Goal: Task Accomplishment & Management: Complete application form

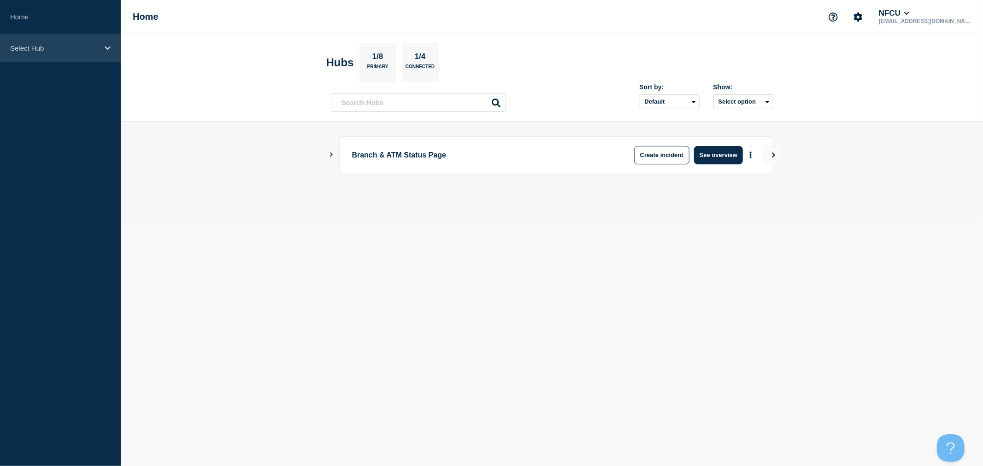
click at [97, 47] on p "Select Hub" at bounding box center [54, 48] width 88 height 8
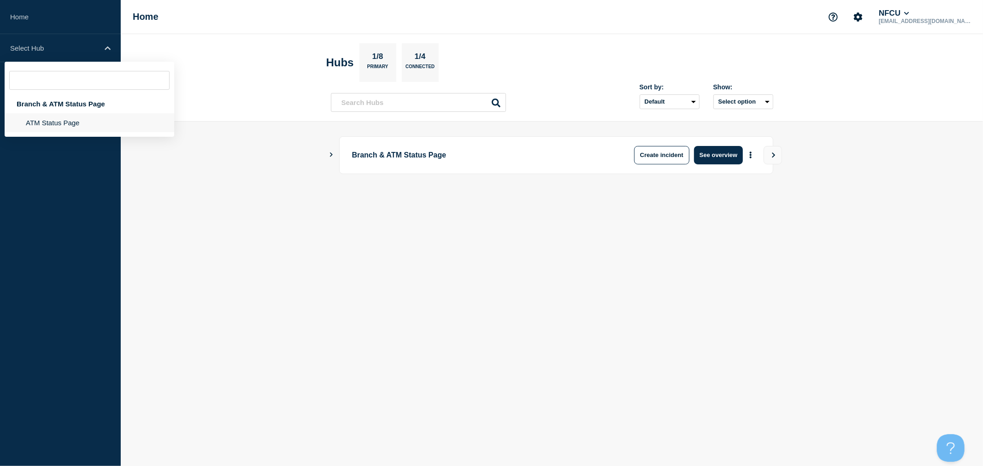
click at [58, 128] on li "ATM Status Page" at bounding box center [90, 122] width 170 height 19
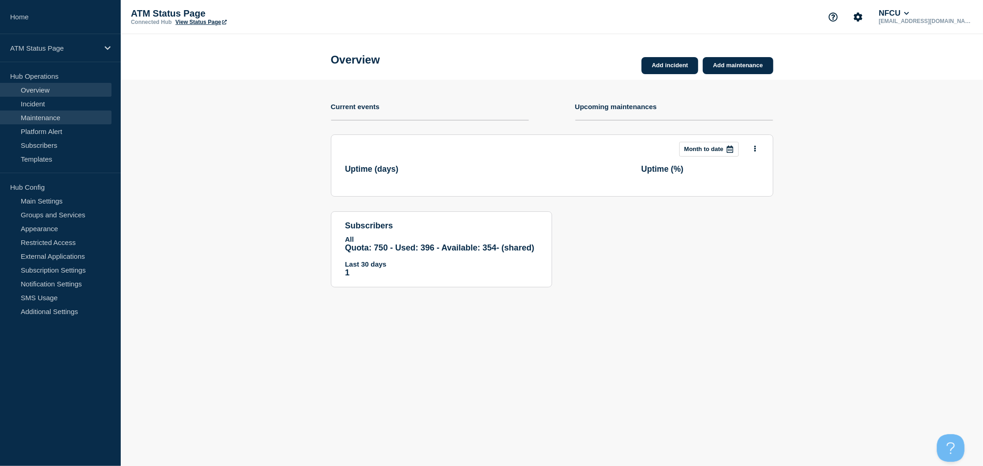
click at [66, 123] on link "Maintenance" at bounding box center [56, 118] width 112 height 14
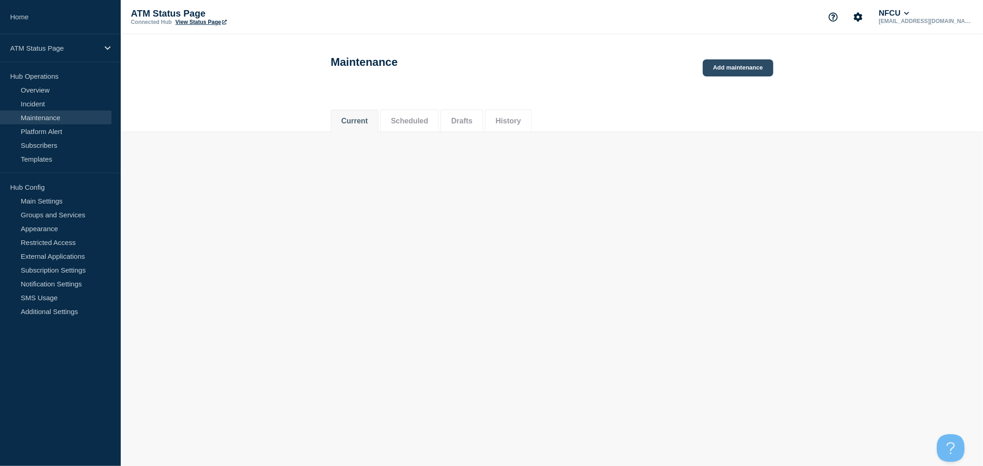
click at [729, 59] on link "Add maintenance" at bounding box center [738, 67] width 70 height 17
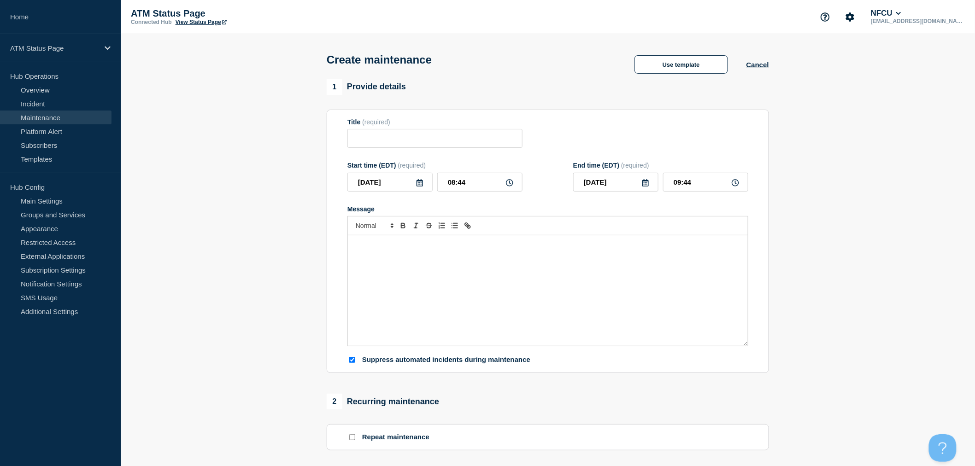
checkbox input "true"
click at [454, 133] on input "Title" at bounding box center [435, 138] width 175 height 19
click at [680, 65] on button "Use template" at bounding box center [682, 64] width 94 height 18
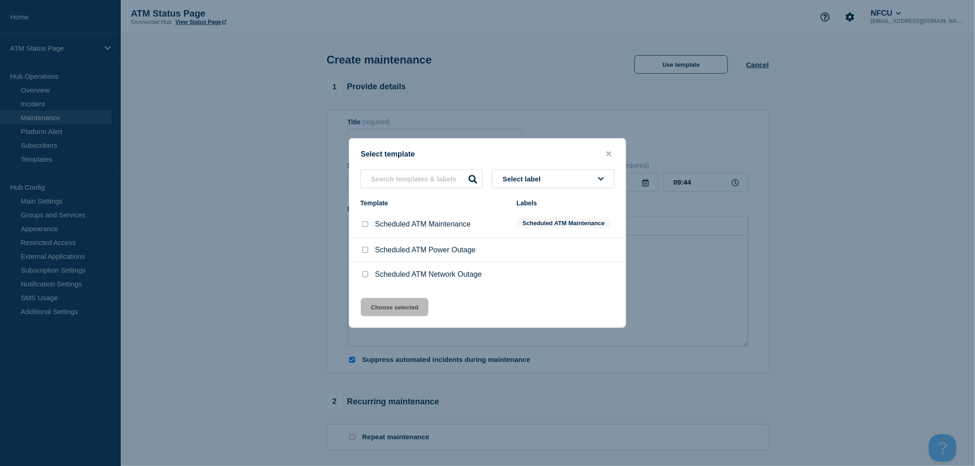
click at [370, 251] on div at bounding box center [364, 250] width 9 height 9
click at [367, 251] on input "Scheduled ATM Power Outage checkbox" at bounding box center [365, 250] width 6 height 6
checkbox input "true"
click at [398, 302] on button "Choose selected" at bounding box center [395, 307] width 68 height 18
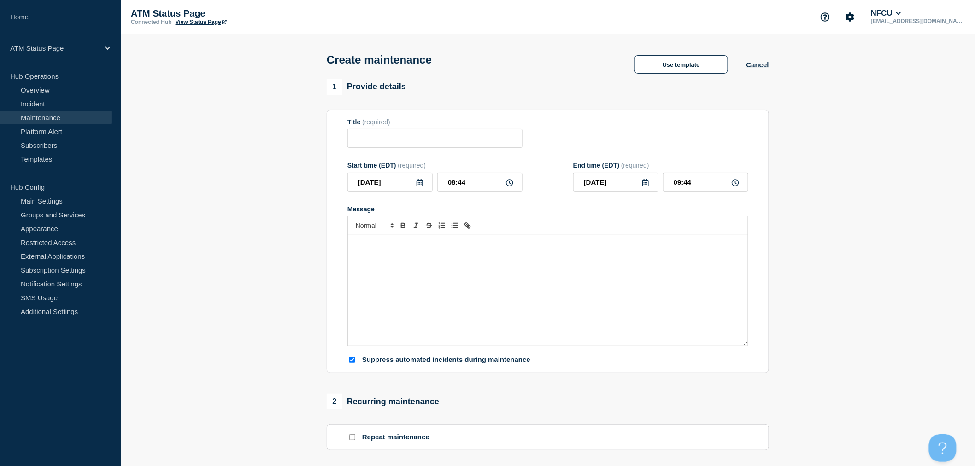
type input "Scheduled ATM Power Outage"
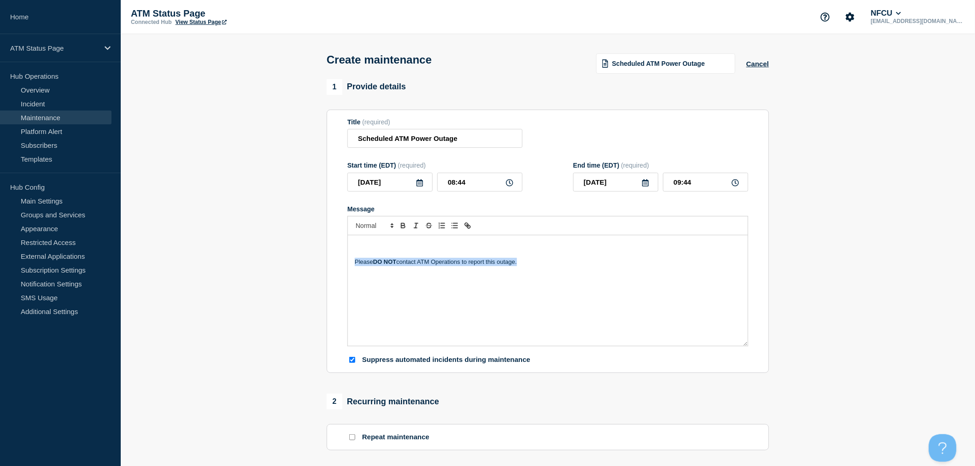
drag, startPoint x: 546, startPoint y: 274, endPoint x: 345, endPoint y: 263, distance: 201.3
click at [345, 263] on section "Title (required) Scheduled ATM Power Outage Start time (EDT) (required) [DATE] …" at bounding box center [548, 242] width 442 height 264
copy p "Please DO NOT contact ATM Operations to report this outage."
click at [657, 277] on div "Please DO NOT contact ATM Operations to report this outage." at bounding box center [548, 291] width 400 height 111
drag, startPoint x: 570, startPoint y: 261, endPoint x: 313, endPoint y: 256, distance: 256.3
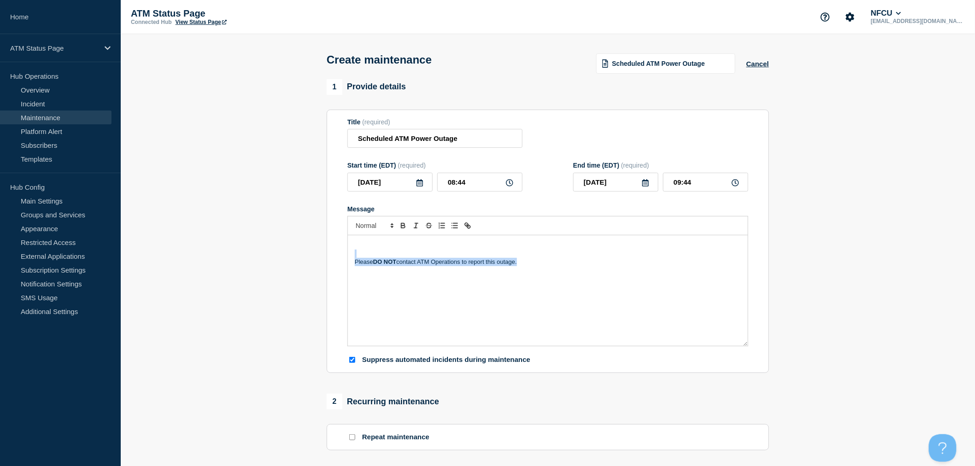
click at [313, 256] on section "1 Provide details Title (required) Scheduled ATM Power Outage Start time (EDT) …" at bounding box center [548, 399] width 855 height 640
click at [531, 287] on div "Please DO NOT contact ATM Operations to report this outage." at bounding box center [548, 291] width 400 height 111
click at [444, 266] on p "Please DO NOT contact ATM Operations to report this outage." at bounding box center [548, 262] width 386 height 8
drag, startPoint x: 580, startPoint y: 282, endPoint x: 379, endPoint y: 267, distance: 201.0
click at [379, 267] on div "Please DO NOT contact ATM Operations to report this outage." at bounding box center [548, 291] width 400 height 111
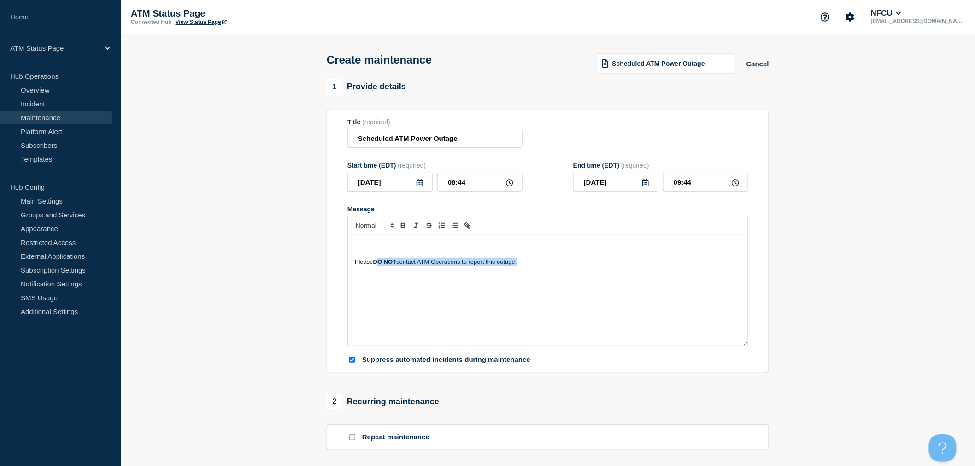
click at [586, 286] on div "Please DO NOT contact ATM Operations to report this outage." at bounding box center [548, 291] width 400 height 111
click at [764, 63] on button "Cancel" at bounding box center [758, 64] width 23 height 8
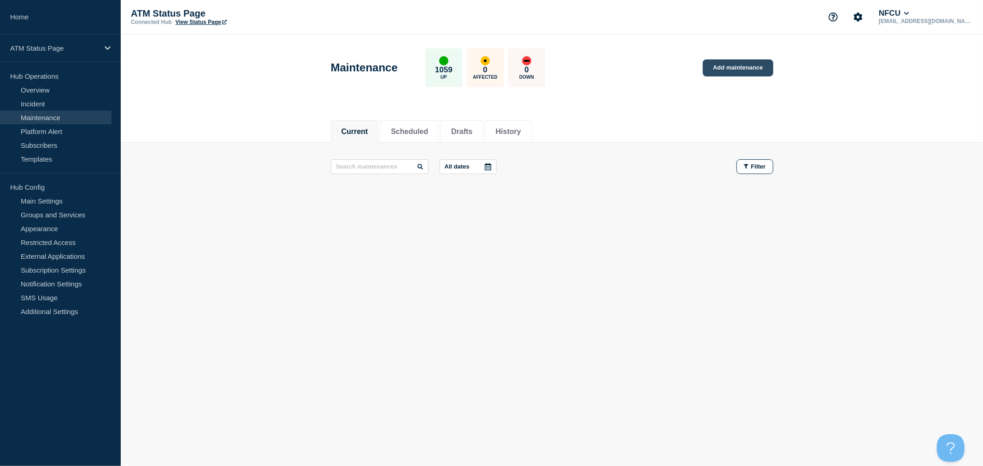
click at [729, 61] on link "Add maintenance" at bounding box center [738, 67] width 70 height 17
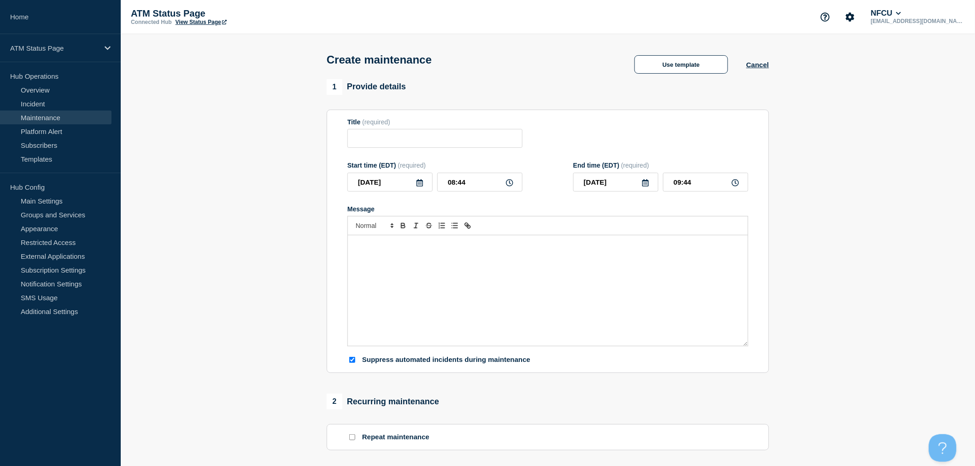
checkbox input "true"
click at [526, 288] on div "Message" at bounding box center [548, 291] width 400 height 111
click at [756, 67] on button "Cancel" at bounding box center [758, 65] width 23 height 8
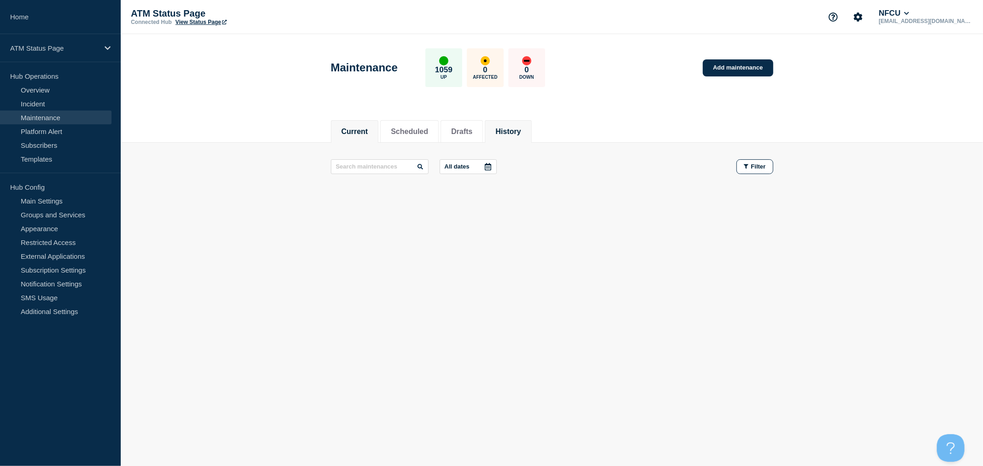
click at [521, 131] on button "History" at bounding box center [507, 132] width 25 height 8
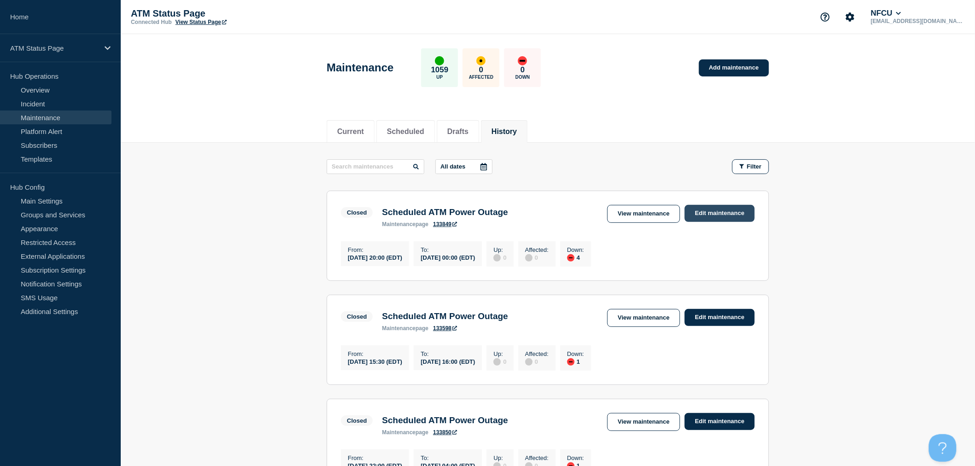
click at [711, 215] on link "Edit maintenance" at bounding box center [720, 213] width 70 height 17
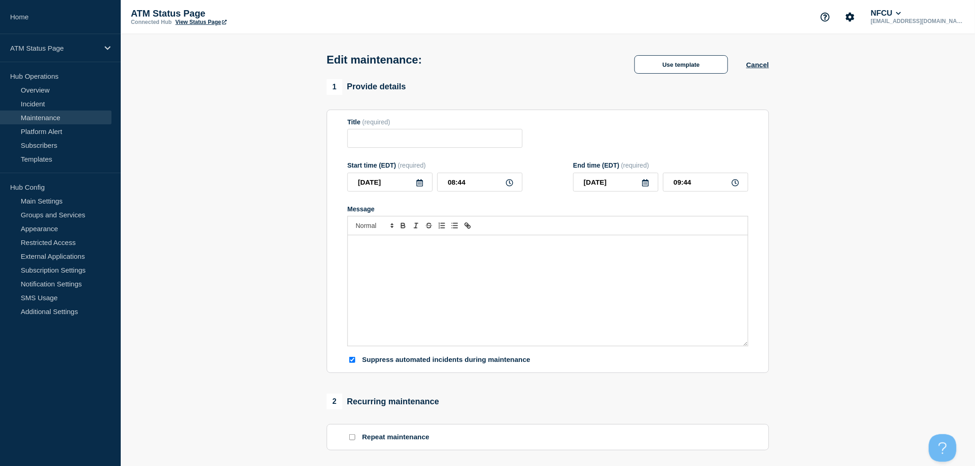
type input "Scheduled ATM Power Outage"
type input "[DATE]"
type input "20:00"
type input "[DATE]"
type input "00:00"
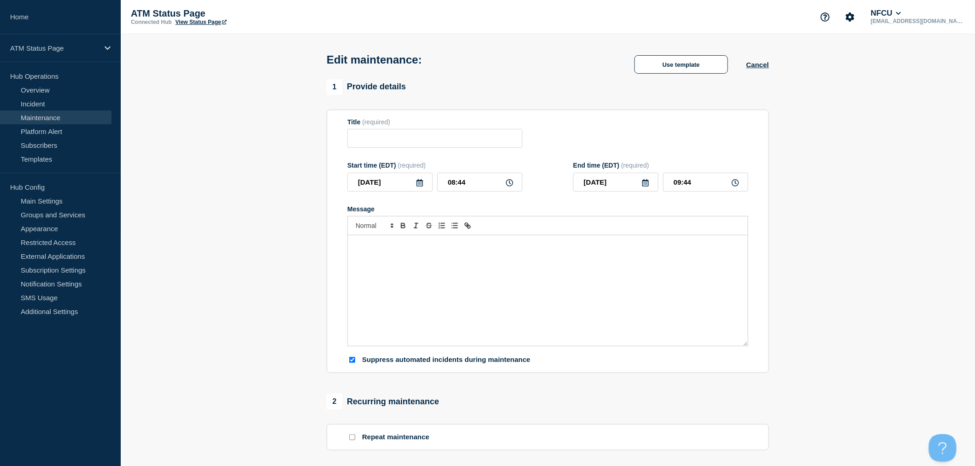
checkbox input "true"
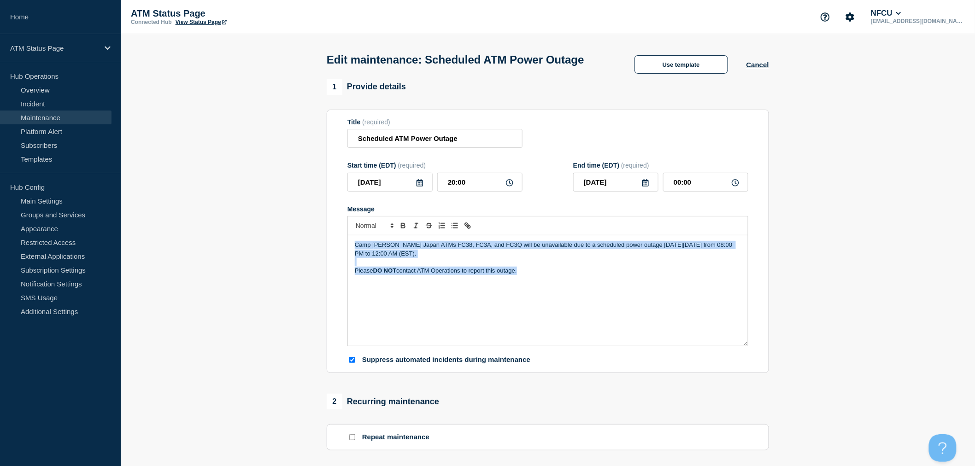
drag, startPoint x: 558, startPoint y: 289, endPoint x: 288, endPoint y: 260, distance: 271.2
click at [288, 260] on section "1 Provide details Title (required) Scheduled ATM Power Outage Start time (EDT) …" at bounding box center [548, 467] width 855 height 777
copy div "Camp [PERSON_NAME] Japan ATMs FC38, FC3A, and FC3Q will be unavailable due to a…"
click at [454, 266] on p "Message" at bounding box center [548, 262] width 386 height 8
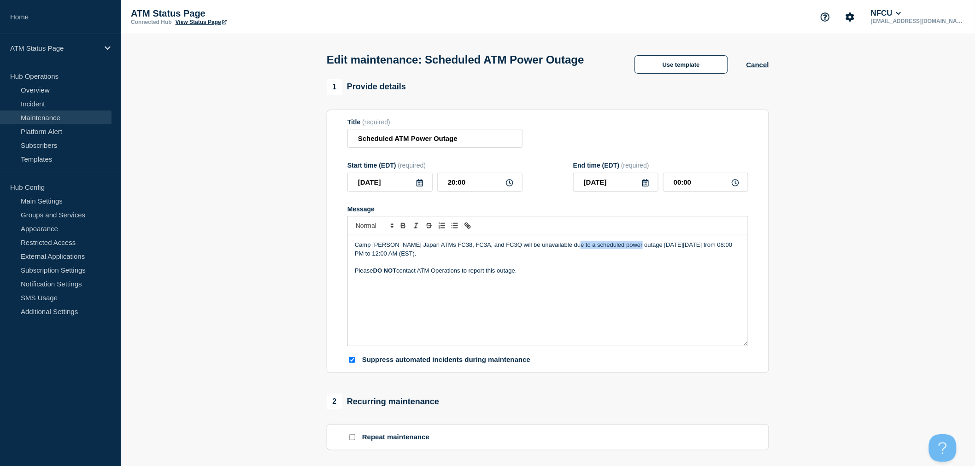
drag, startPoint x: 565, startPoint y: 263, endPoint x: 629, endPoint y: 261, distance: 64.6
click at [629, 258] on p "Camp [PERSON_NAME] Japan ATMs FC38, FC3A, and FC3Q will be unavailable due to a…" at bounding box center [548, 249] width 386 height 17
copy p "scheduled power outage"
click at [611, 305] on div "Camp [PERSON_NAME] Japan ATMs FC38, FC3A, and FC3Q will be unavailable due to a…" at bounding box center [548, 291] width 400 height 111
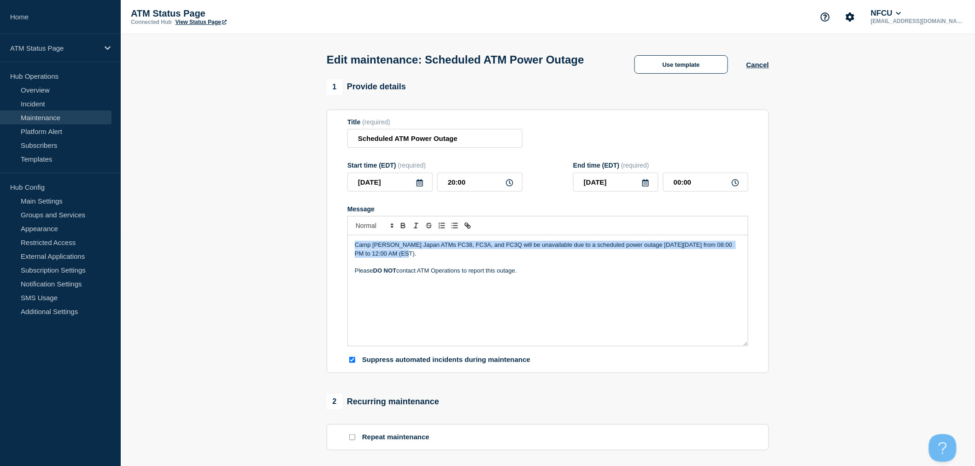
drag, startPoint x: 354, startPoint y: 267, endPoint x: 695, endPoint y: 270, distance: 341.1
click at [695, 270] on div "Camp [PERSON_NAME] Japan ATMs FC38, FC3A, and FC3Q will be unavailable due to a…" at bounding box center [548, 291] width 400 height 111
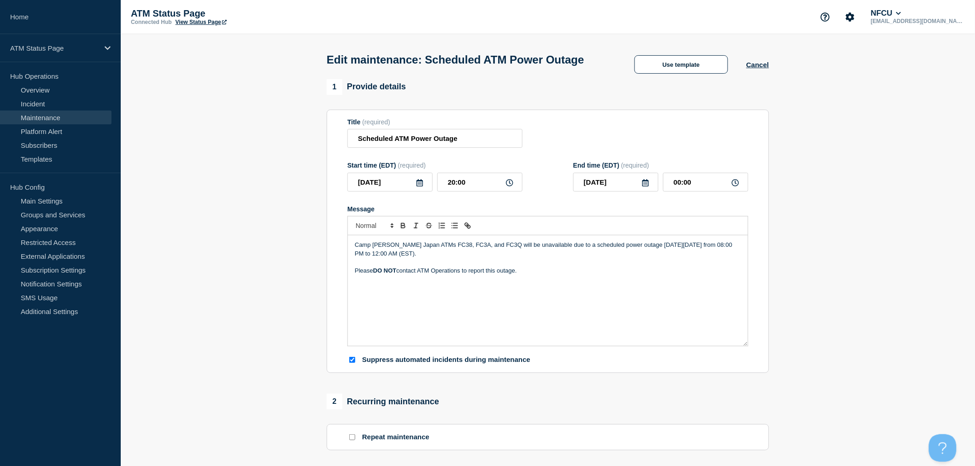
click at [646, 283] on p "Message" at bounding box center [548, 279] width 386 height 8
